Goal: Transaction & Acquisition: Purchase product/service

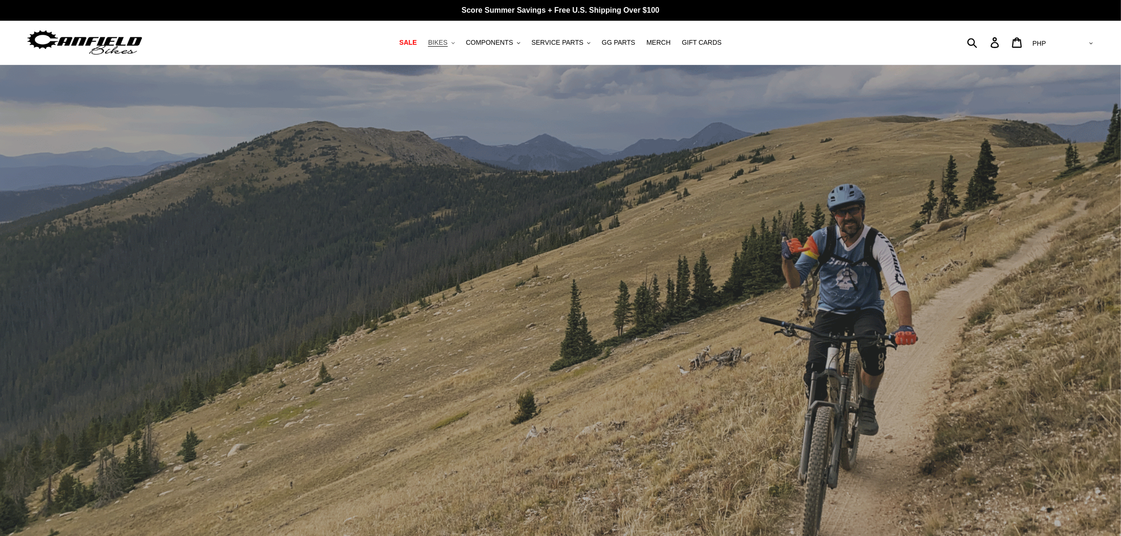
click at [459, 39] on button "BIKES .cls-1{fill:#231f20}" at bounding box center [441, 42] width 36 height 13
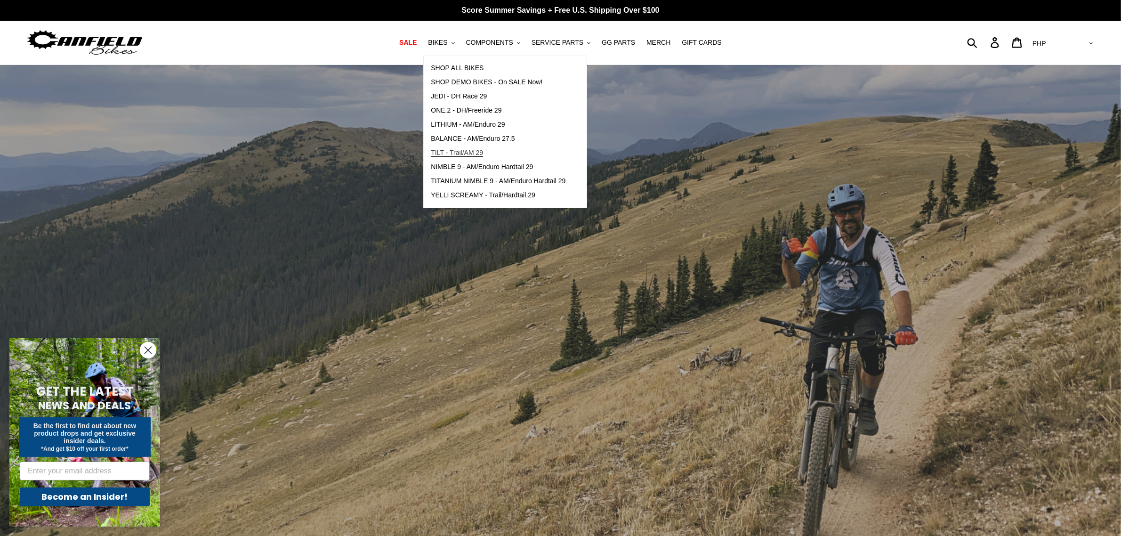
click at [483, 149] on span "TILT - Trail/AM 29" at bounding box center [457, 153] width 52 height 8
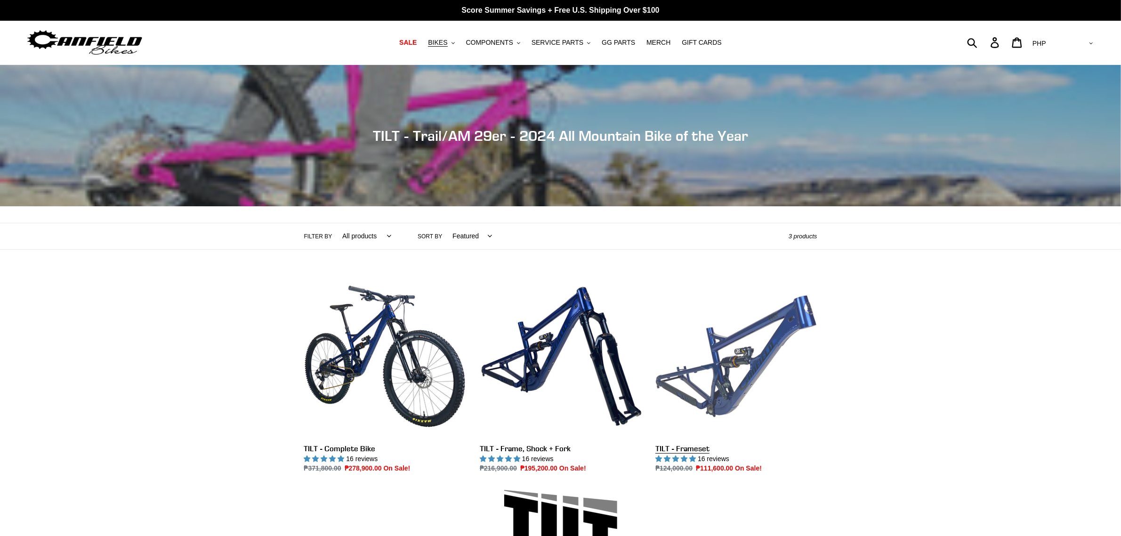
click at [783, 383] on link "TILT - Frameset" at bounding box center [735, 374] width 161 height 198
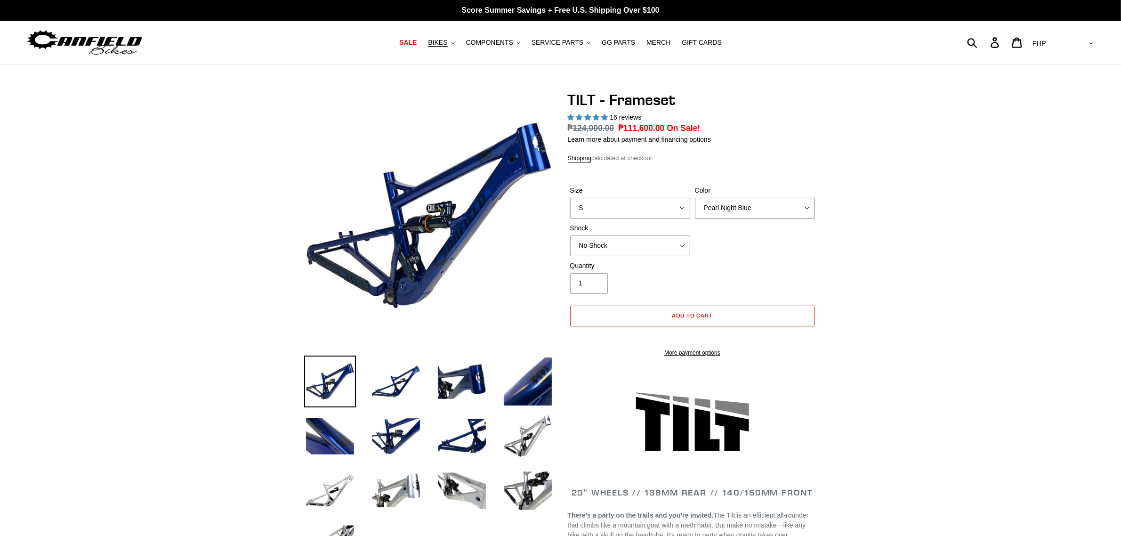
click at [730, 208] on select "Pearl Night Blue Stealth Silver" at bounding box center [755, 208] width 120 height 21
select select "highest-rating"
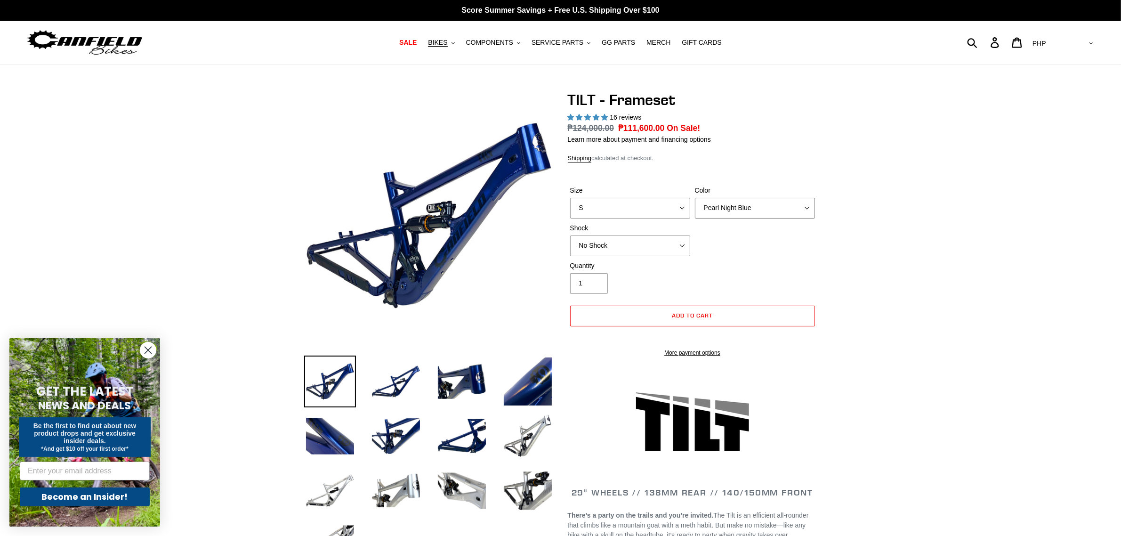
select select "Stealth Silver"
click at [695, 198] on select "Pearl Night Blue Stealth Silver" at bounding box center [755, 208] width 120 height 21
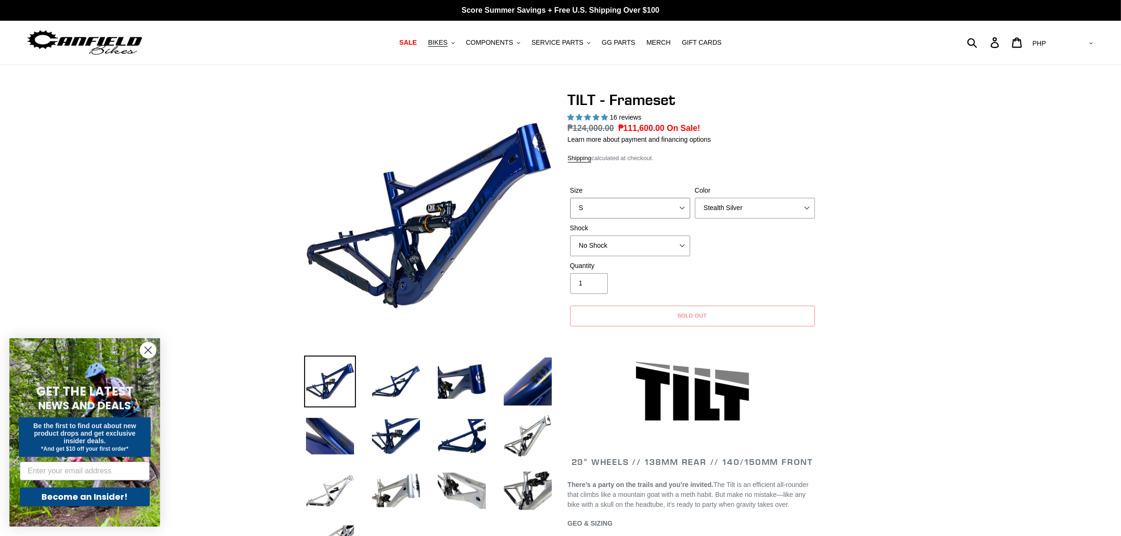
click at [641, 210] on select "S M L XL" at bounding box center [630, 208] width 120 height 21
click at [749, 179] on form "Size S M L XL Color Pearl Night Blue Stealth Silver Shock No Shock Cane Creek D…" at bounding box center [693, 252] width 250 height 165
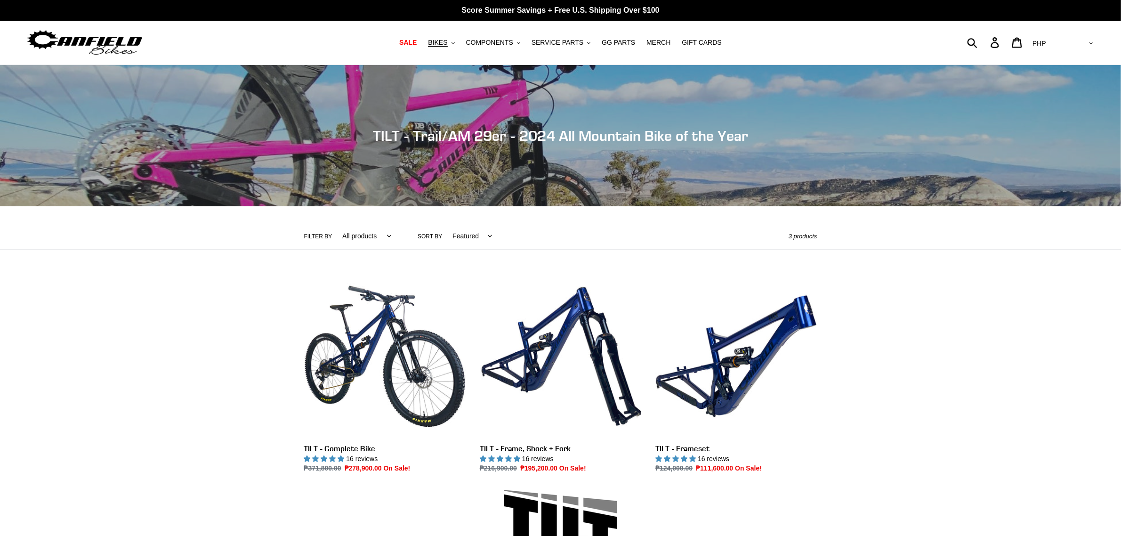
click at [365, 370] on link "TILT - Complete Bike" at bounding box center [384, 374] width 161 height 198
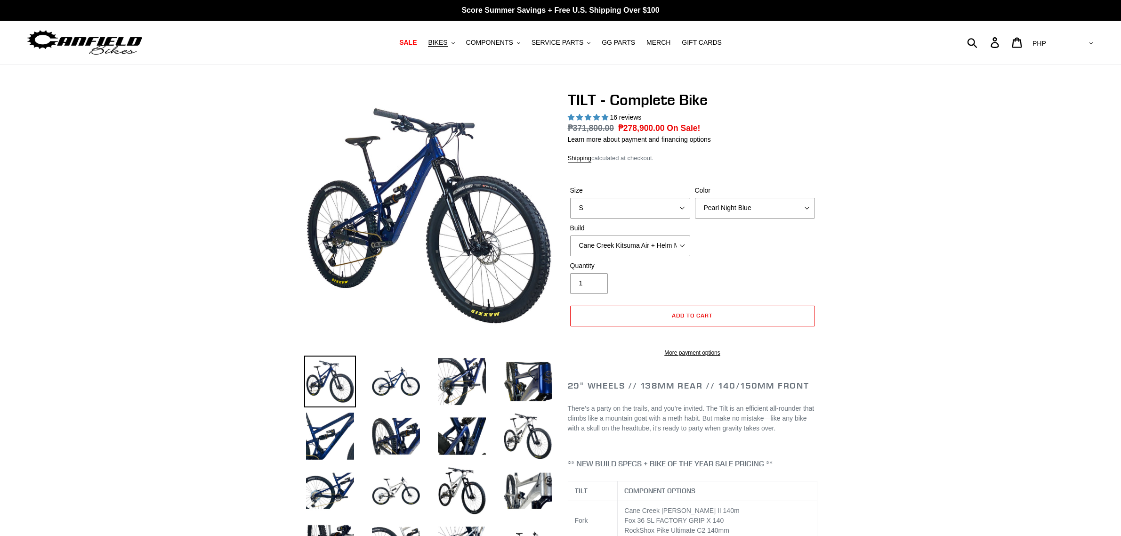
select select "highest-rating"
click at [751, 201] on select "Pearl Night Blue Stealth Silver Raw" at bounding box center [755, 208] width 120 height 21
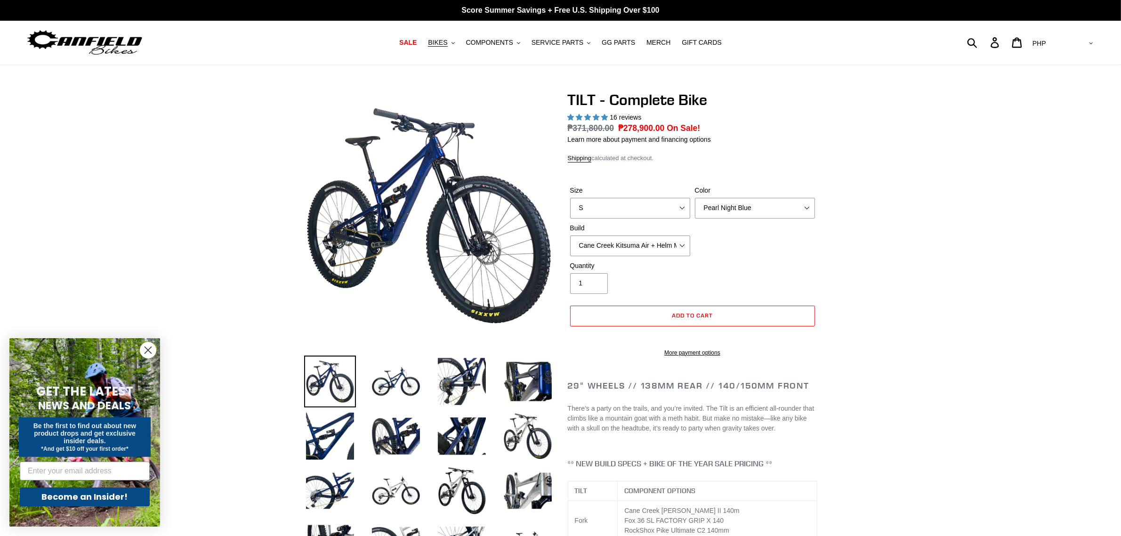
select select "Stealth Silver"
click at [695, 198] on select "Pearl Night Blue Stealth Silver Raw" at bounding box center [755, 208] width 120 height 21
